Goal: Information Seeking & Learning: Learn about a topic

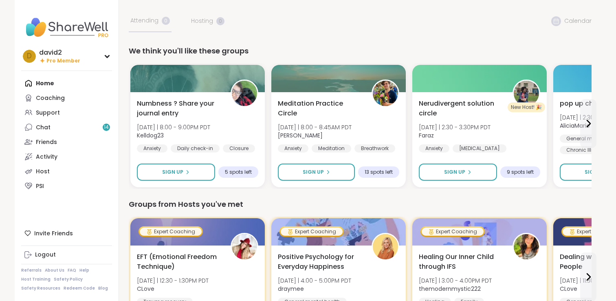
click at [79, 103] on link "Coaching" at bounding box center [66, 97] width 91 height 15
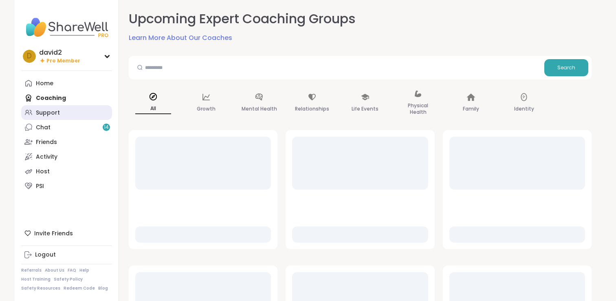
click at [79, 110] on link "Support" at bounding box center [66, 112] width 91 height 15
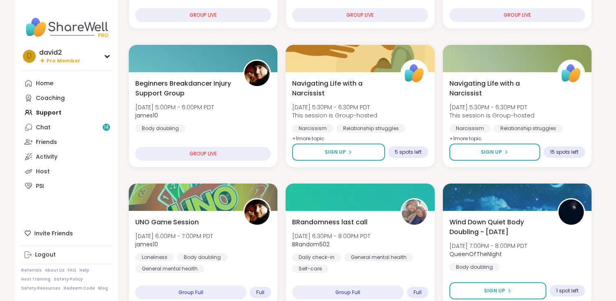
scroll to position [347, 0]
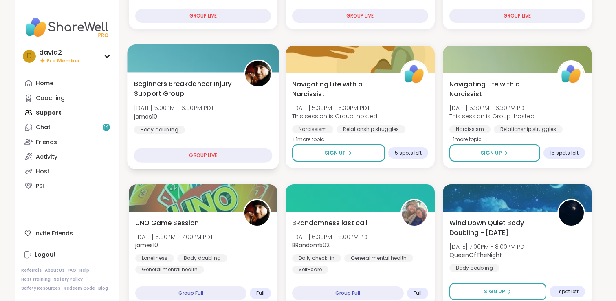
click at [230, 93] on span "Beginners Breakdancer Injury Support Group" at bounding box center [184, 89] width 101 height 20
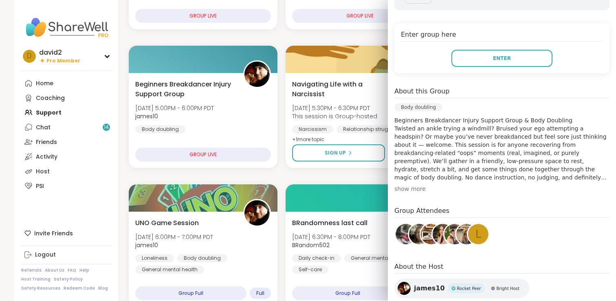
scroll to position [163, 0]
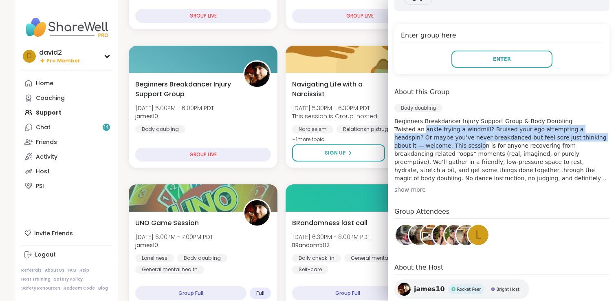
drag, startPoint x: 424, startPoint y: 129, endPoint x: 425, endPoint y: 148, distance: 19.2
click at [425, 148] on p "Beginners Breakdancer Injury Support Group & Body Doubling Twisted an ankle try…" at bounding box center [501, 149] width 215 height 65
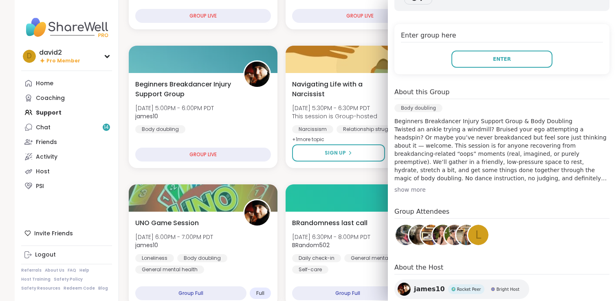
click at [414, 160] on p "Beginners Breakdancer Injury Support Group & Body Doubling Twisted an ankle try…" at bounding box center [501, 149] width 215 height 65
click at [412, 189] on div "show more" at bounding box center [501, 189] width 215 height 8
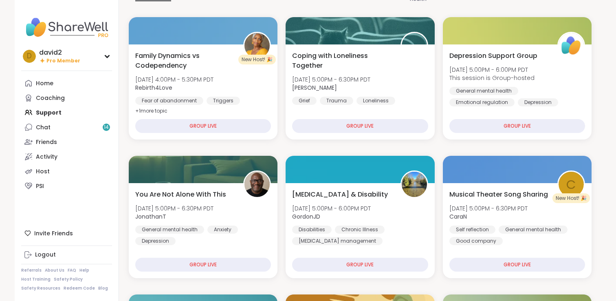
scroll to position [0, 0]
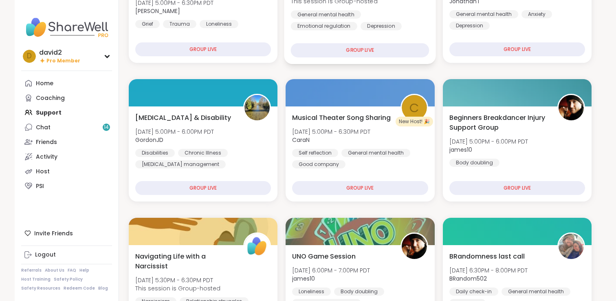
scroll to position [159, 0]
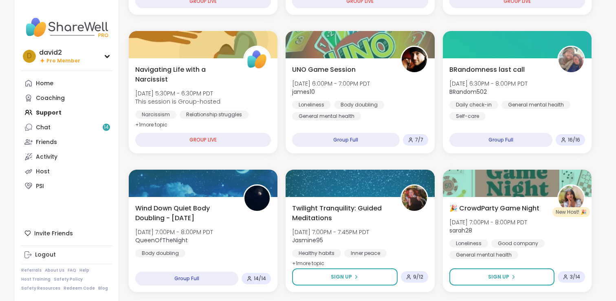
scroll to position [299, 0]
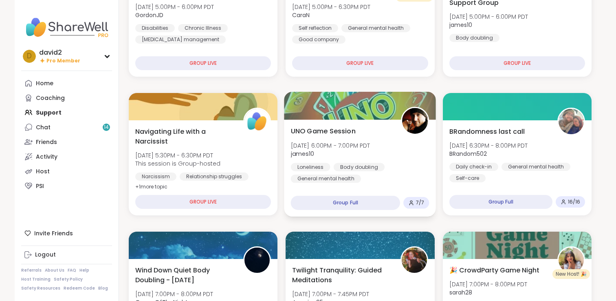
click at [317, 152] on span "james10" at bounding box center [330, 154] width 79 height 8
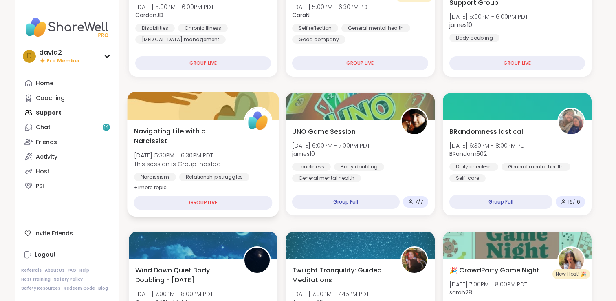
click at [270, 169] on div "Navigating Life with a Narcissist Tue, Oct 07 | 5:30PM - 6:30PM PDT This sessio…" at bounding box center [203, 159] width 139 height 66
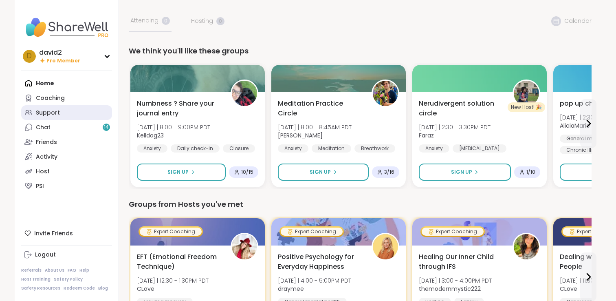
click at [60, 108] on link "Support" at bounding box center [66, 112] width 91 height 15
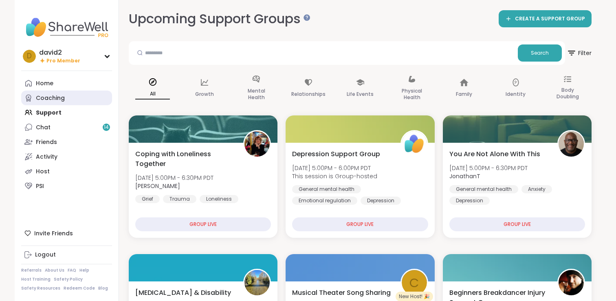
click at [68, 101] on link "Coaching" at bounding box center [66, 97] width 91 height 15
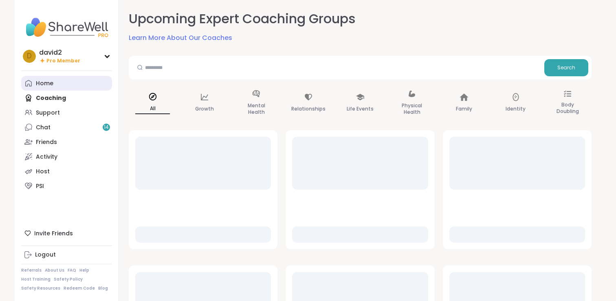
click at [70, 87] on link "Home" at bounding box center [66, 83] width 91 height 15
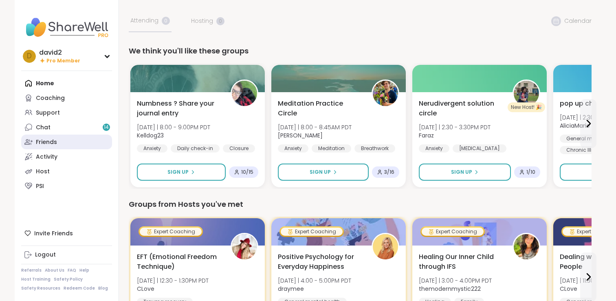
click at [55, 148] on link "Friends" at bounding box center [66, 141] width 91 height 15
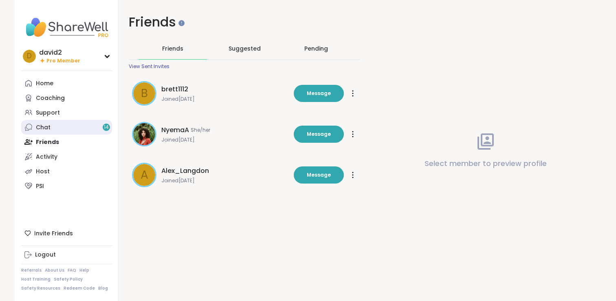
click at [54, 128] on link "Chat 14" at bounding box center [66, 127] width 91 height 15
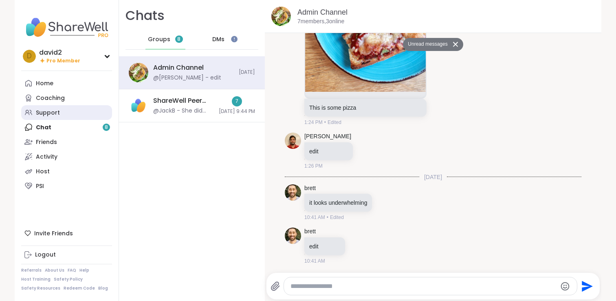
click at [56, 115] on div "Support" at bounding box center [48, 113] width 24 height 8
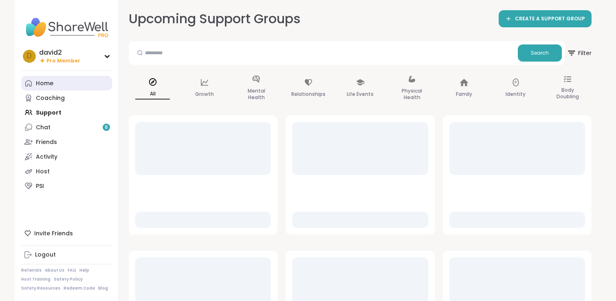
click at [73, 80] on link "Home" at bounding box center [66, 83] width 91 height 15
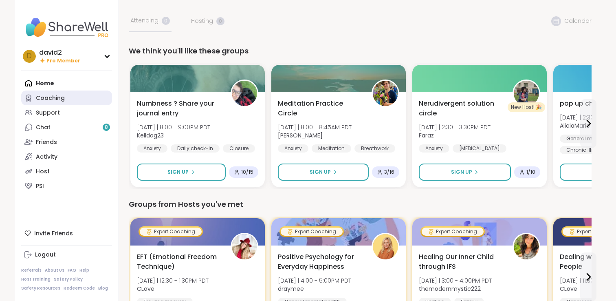
click at [73, 94] on link "Coaching" at bounding box center [66, 97] width 91 height 15
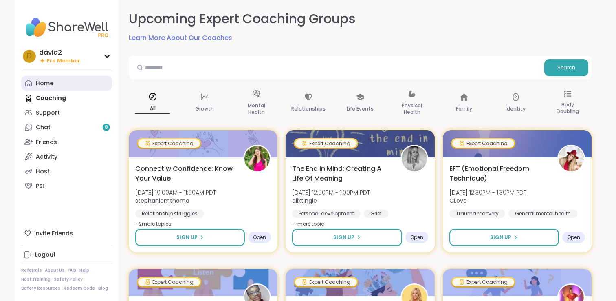
click at [72, 84] on link "Home" at bounding box center [66, 83] width 91 height 15
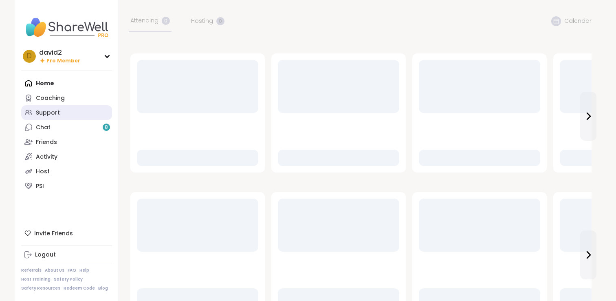
click at [72, 112] on link "Support" at bounding box center [66, 112] width 91 height 15
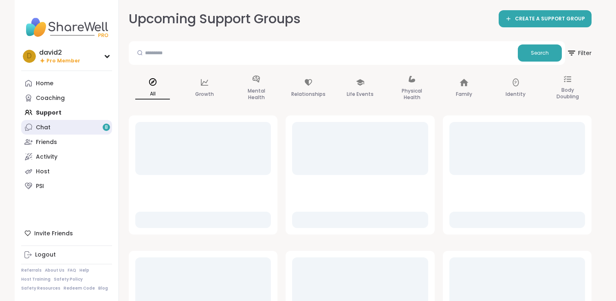
click at [66, 130] on link "Chat 8" at bounding box center [66, 127] width 91 height 15
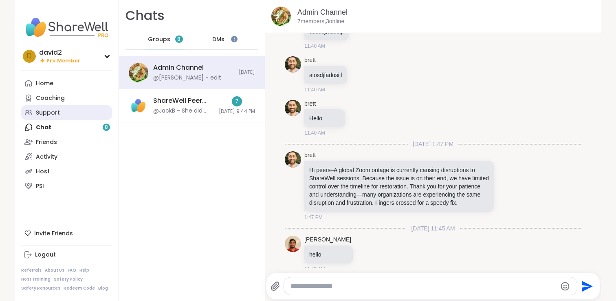
scroll to position [11991, 0]
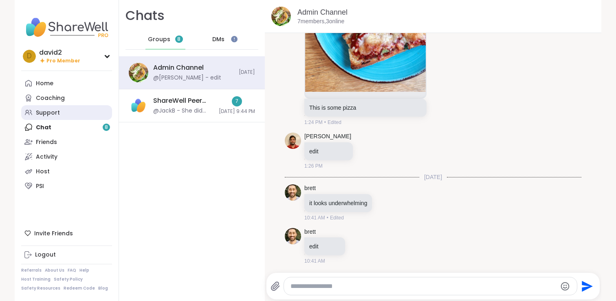
click at [71, 111] on link "Support" at bounding box center [66, 112] width 91 height 15
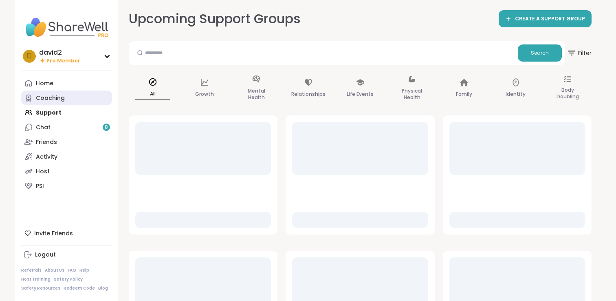
click at [74, 102] on link "Coaching" at bounding box center [66, 97] width 91 height 15
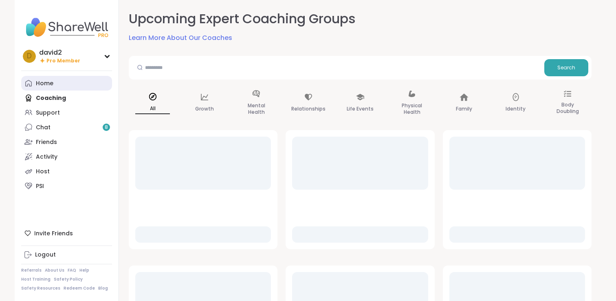
click at [89, 86] on link "Home" at bounding box center [66, 83] width 91 height 15
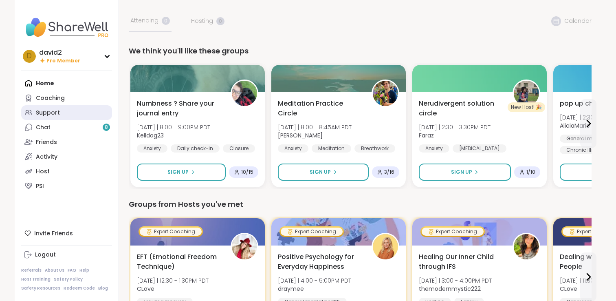
click at [70, 107] on link "Support" at bounding box center [66, 112] width 91 height 15
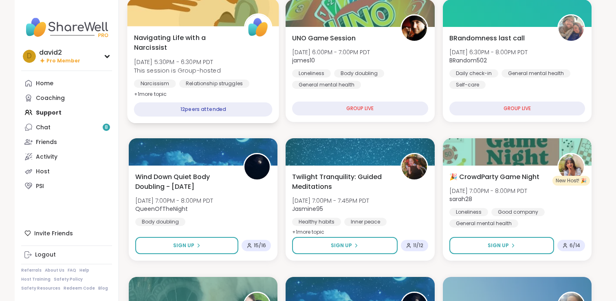
scroll to position [248, 0]
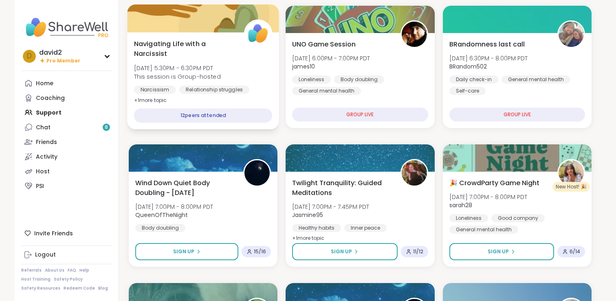
click at [269, 109] on div "12 peers attended" at bounding box center [203, 115] width 139 height 14
click at [269, 92] on div "Narcissism Relationship struggles Emotional abuse" at bounding box center [203, 96] width 139 height 20
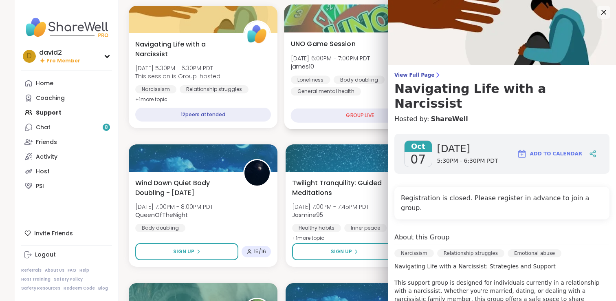
click at [298, 79] on div "Loneliness" at bounding box center [311, 79] width 40 height 8
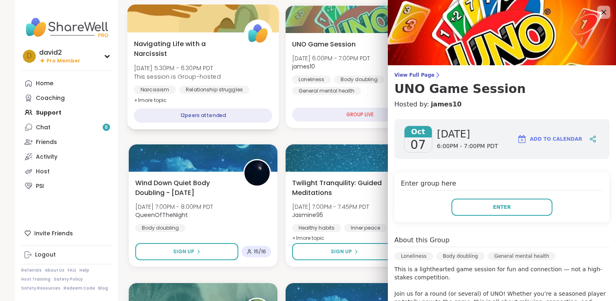
click at [248, 86] on div "Narcissism Relationship struggles Emotional abuse" at bounding box center [203, 96] width 139 height 20
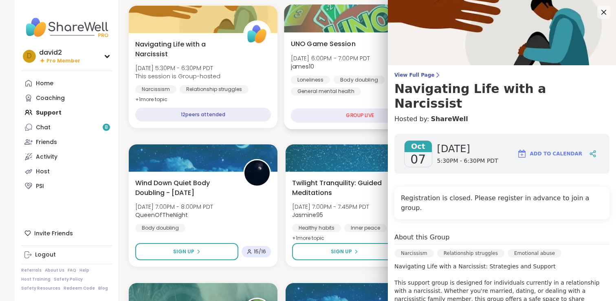
click at [291, 92] on div "General mental health" at bounding box center [326, 91] width 70 height 8
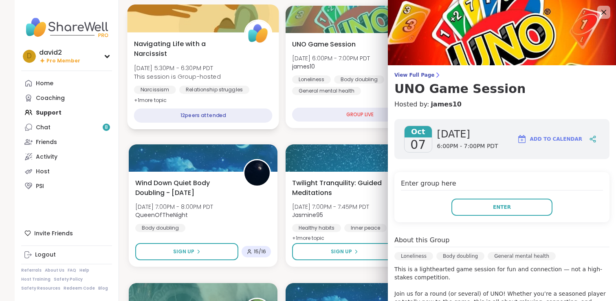
click at [239, 86] on div "Relationship struggles" at bounding box center [214, 90] width 70 height 8
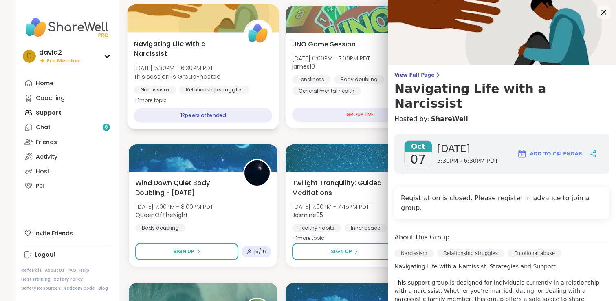
click at [279, 91] on div "Navigating Life with a Narcissist Tue, Oct 07 | 5:30PM - 6:30PM PDT This sessio…" at bounding box center [203, 80] width 152 height 97
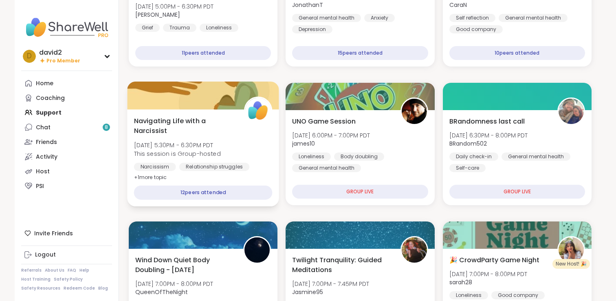
scroll to position [130, 0]
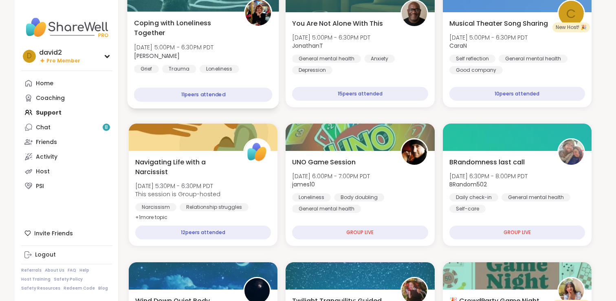
click at [261, 69] on div "Coping with Loneliness Together Tue, Oct 07 | 5:00PM - 6:30PM PDT Judy Grief Tr…" at bounding box center [203, 45] width 139 height 55
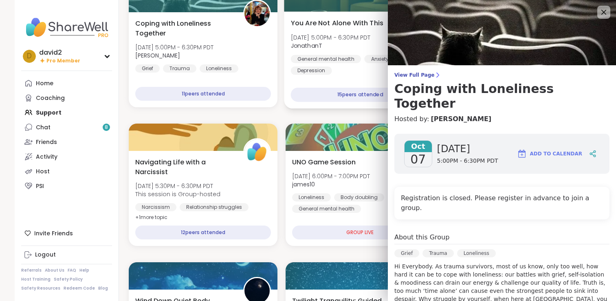
click at [310, 58] on div "General mental health" at bounding box center [326, 59] width 70 height 8
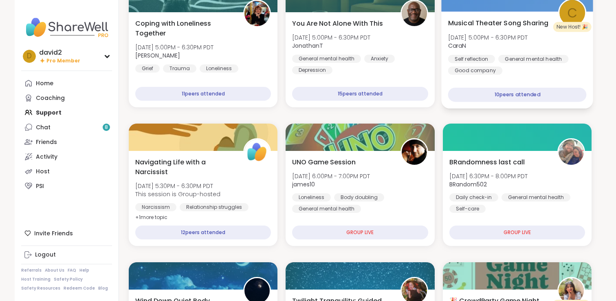
click at [471, 46] on span "CaraN" at bounding box center [488, 46] width 80 height 8
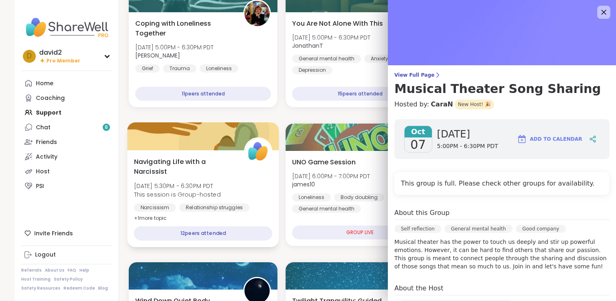
click at [276, 130] on div at bounding box center [203, 136] width 152 height 28
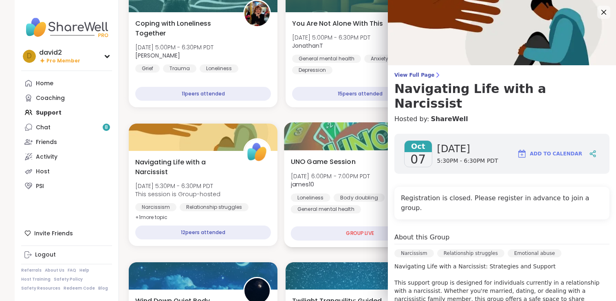
click at [307, 140] on div at bounding box center [360, 136] width 152 height 28
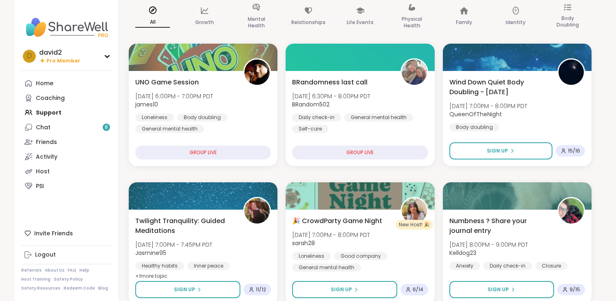
scroll to position [82, 0]
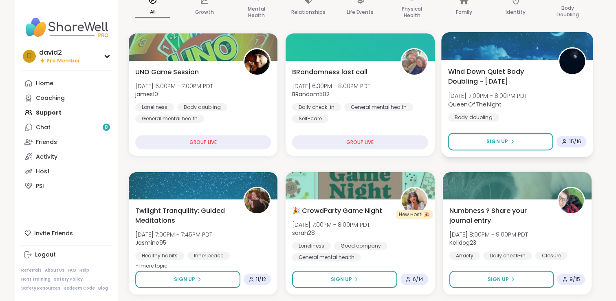
click at [490, 68] on span "Wind Down Quiet Body Doubling - [DATE]" at bounding box center [498, 76] width 101 height 20
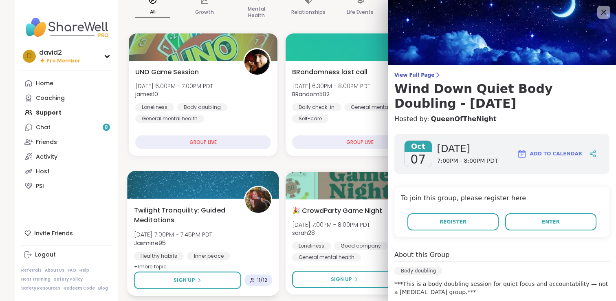
click at [273, 205] on div "Twilight Tranquility: Guided Meditations [DATE] 7:00PM - 7:45PM PDT Jasmine95 H…" at bounding box center [203, 246] width 152 height 97
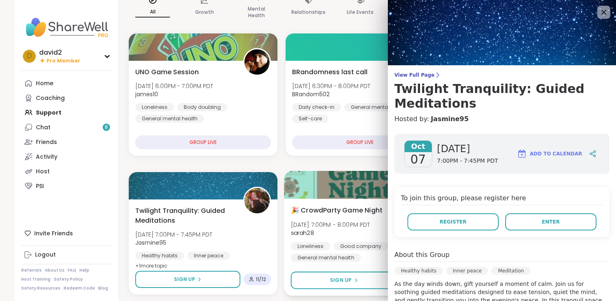
click at [296, 199] on div "🎉 CrowdParty Game Night [DATE] 7:00PM - 8:00PM PDT sarah28 Loneliness Good comp…" at bounding box center [360, 246] width 152 height 97
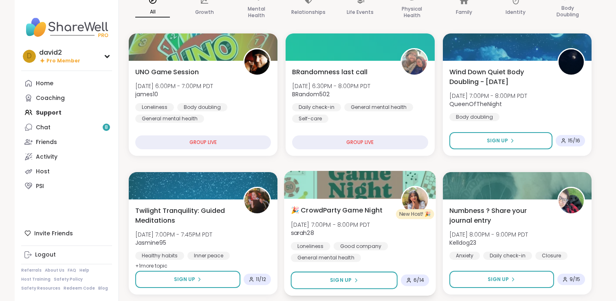
click at [286, 181] on div at bounding box center [360, 185] width 152 height 28
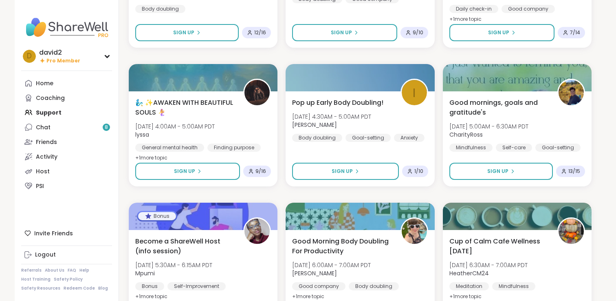
scroll to position [0, 0]
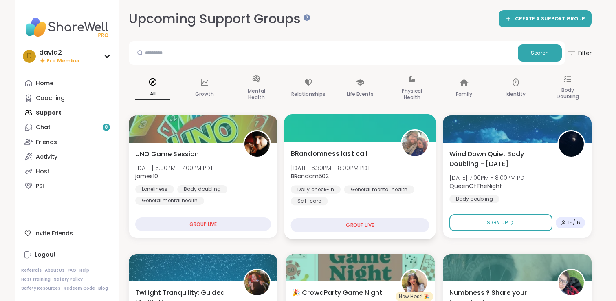
click at [343, 180] on div "BRandomness last call [DATE] 6:30PM - 8:00PM PDT BRandom502 Daily check-in Gene…" at bounding box center [360, 176] width 139 height 57
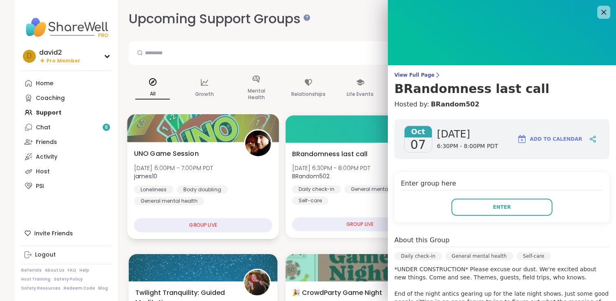
click at [216, 202] on div "Loneliness Body doubling General mental health" at bounding box center [203, 195] width 139 height 20
